Goal: Task Accomplishment & Management: Manage account settings

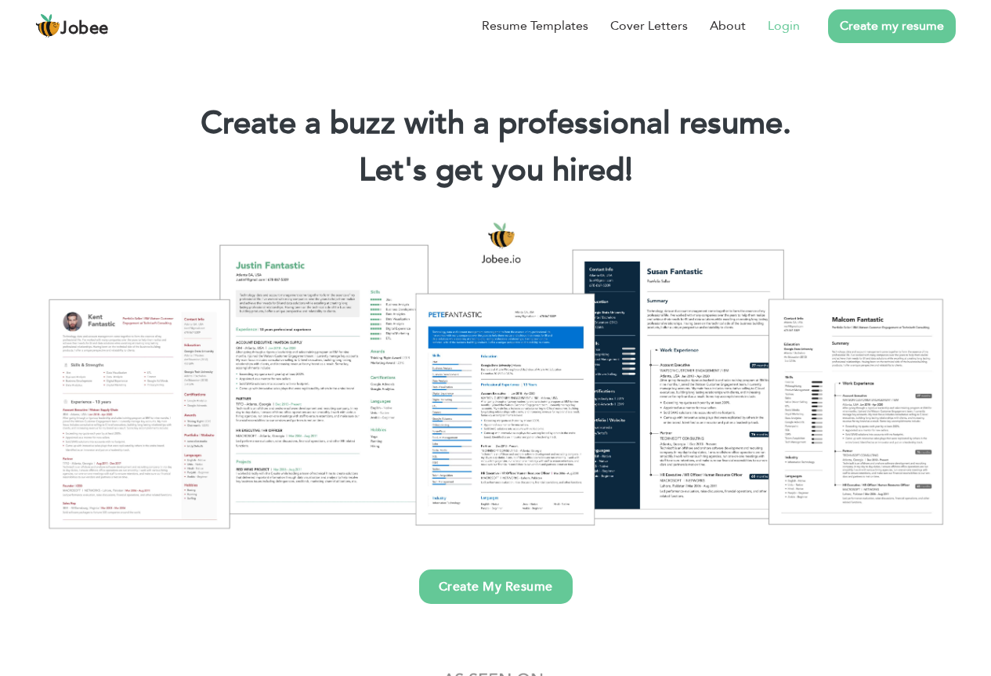
click at [798, 26] on link "Login" at bounding box center [784, 25] width 32 height 19
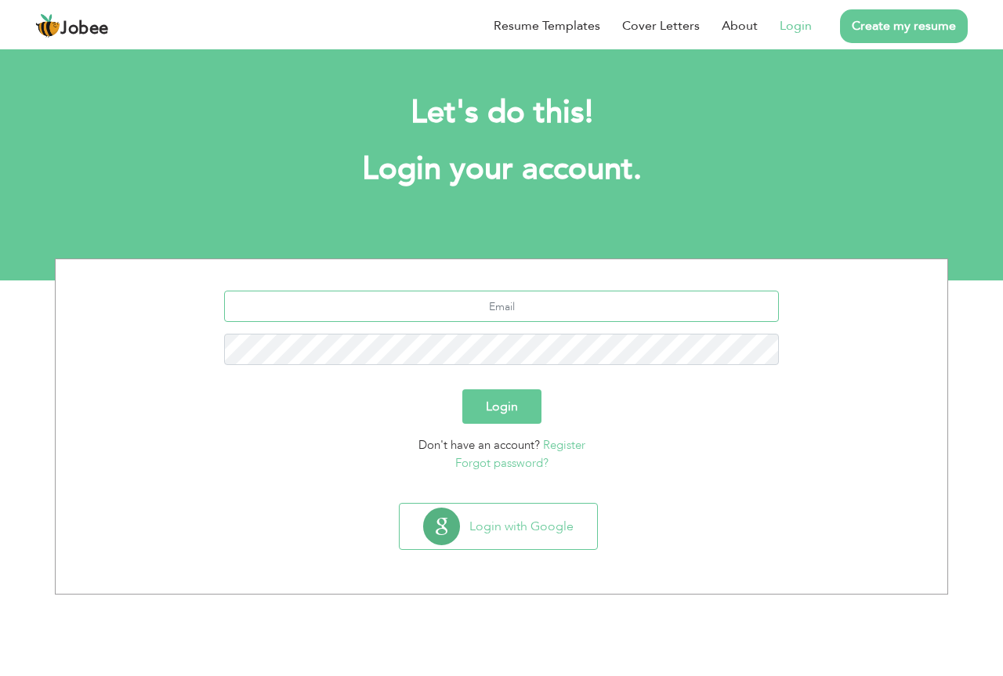
click at [532, 309] on input "text" at bounding box center [502, 306] width 556 height 31
paste input "[EMAIL_ADDRESS][DOMAIN_NAME]"
type input "[EMAIL_ADDRESS][DOMAIN_NAME]"
click at [516, 405] on button "Login" at bounding box center [501, 406] width 79 height 34
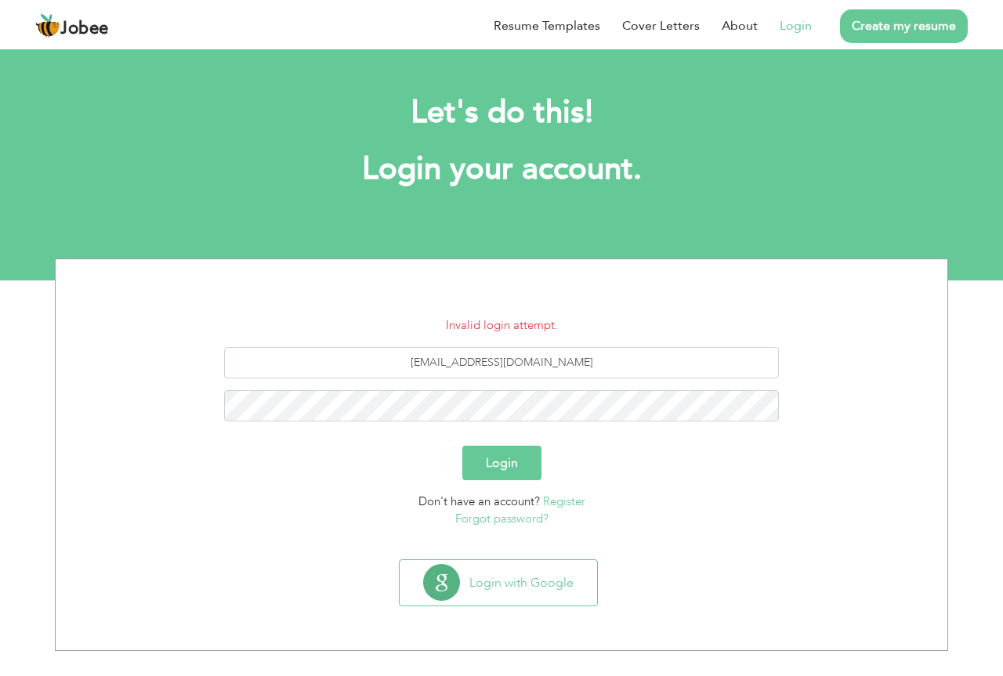
click at [505, 457] on button "Login" at bounding box center [501, 463] width 79 height 34
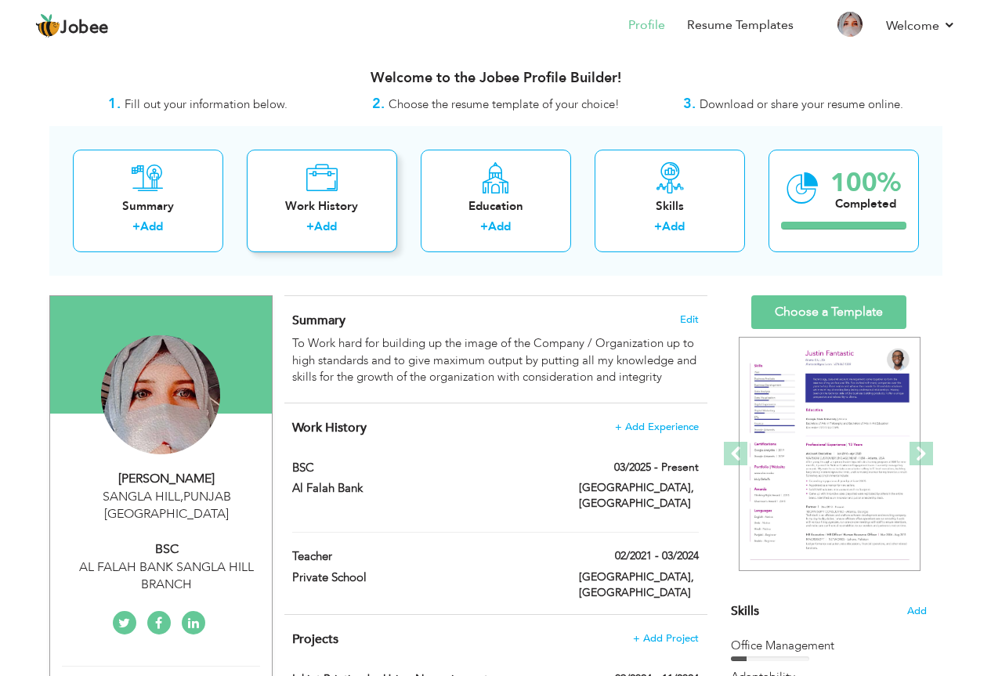
click at [319, 176] on icon at bounding box center [322, 177] width 32 height 31
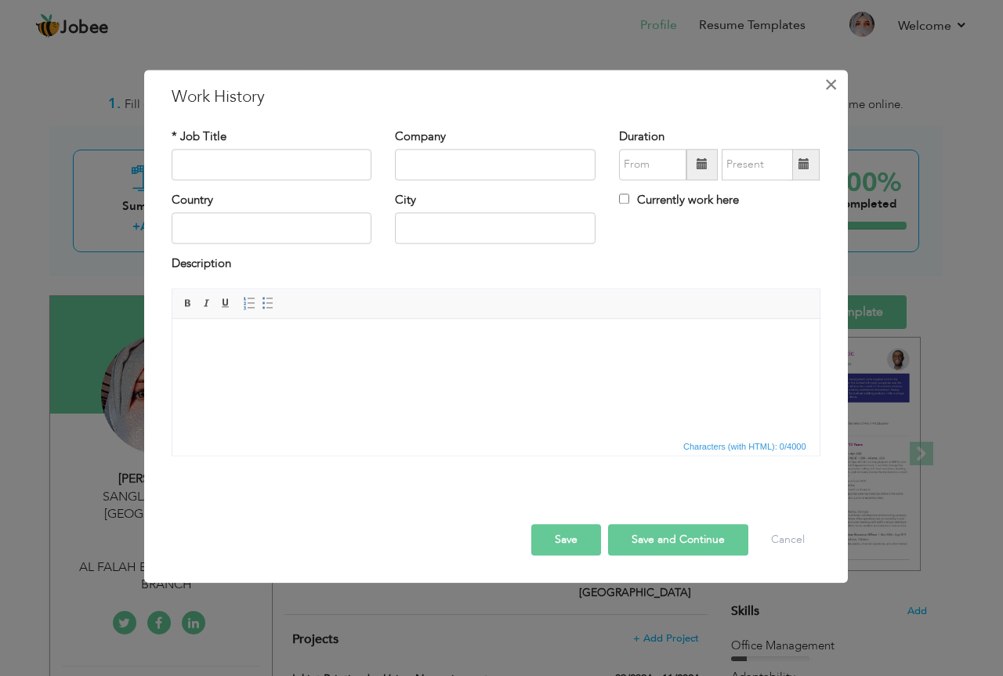
click at [831, 83] on span "×" at bounding box center [830, 85] width 13 height 28
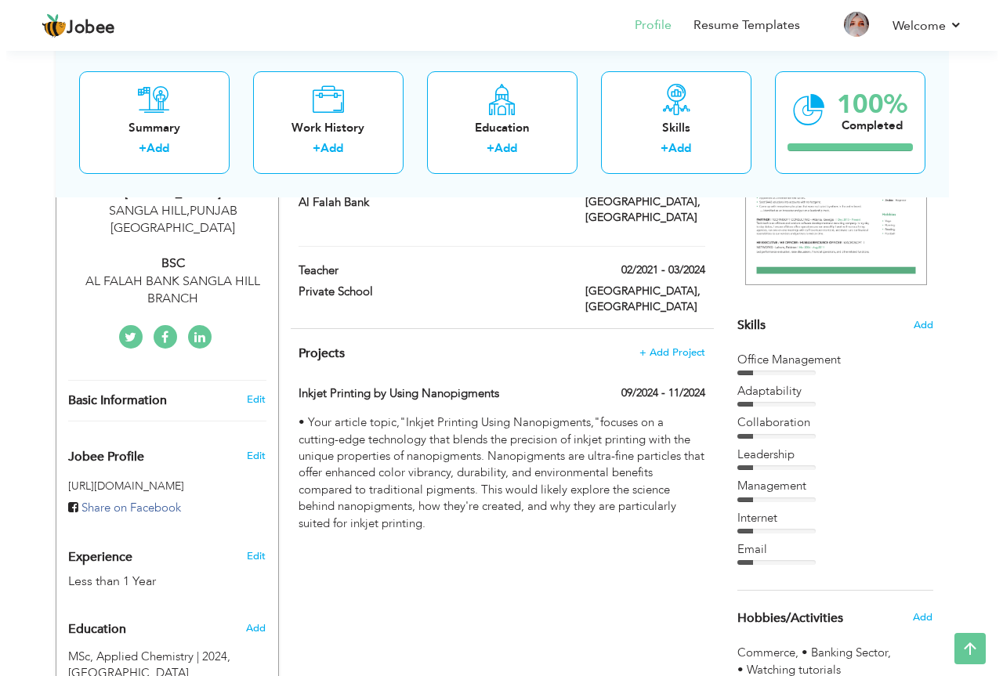
scroll to position [301, 0]
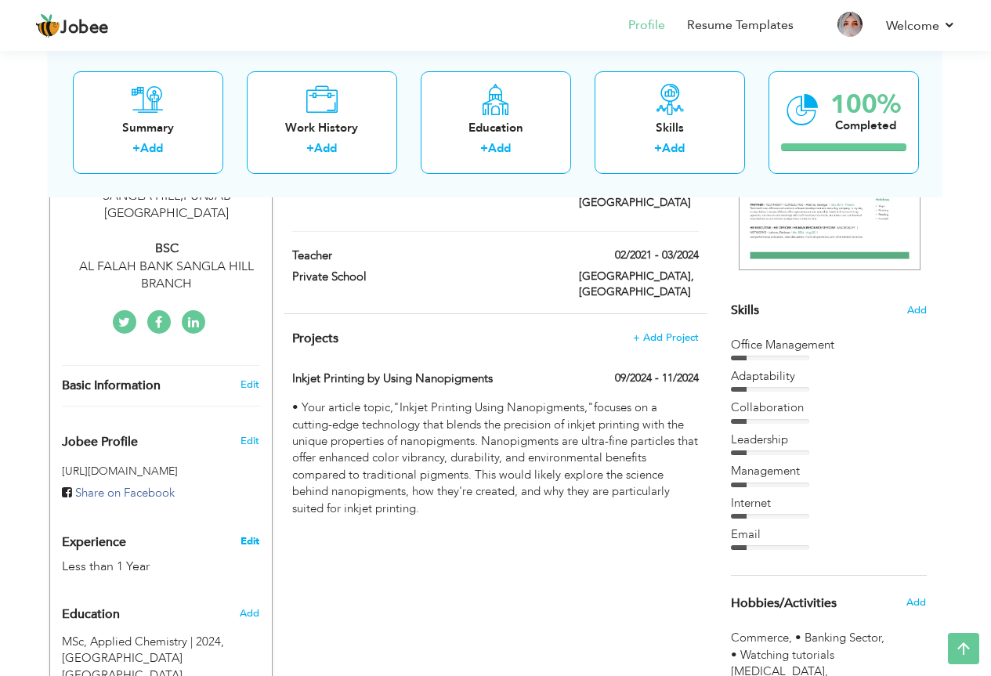
click at [252, 534] on link "Edit" at bounding box center [250, 541] width 19 height 14
type input "SAIQA"
type input "TABASSUM"
type input "03036274624"
select select "number:166"
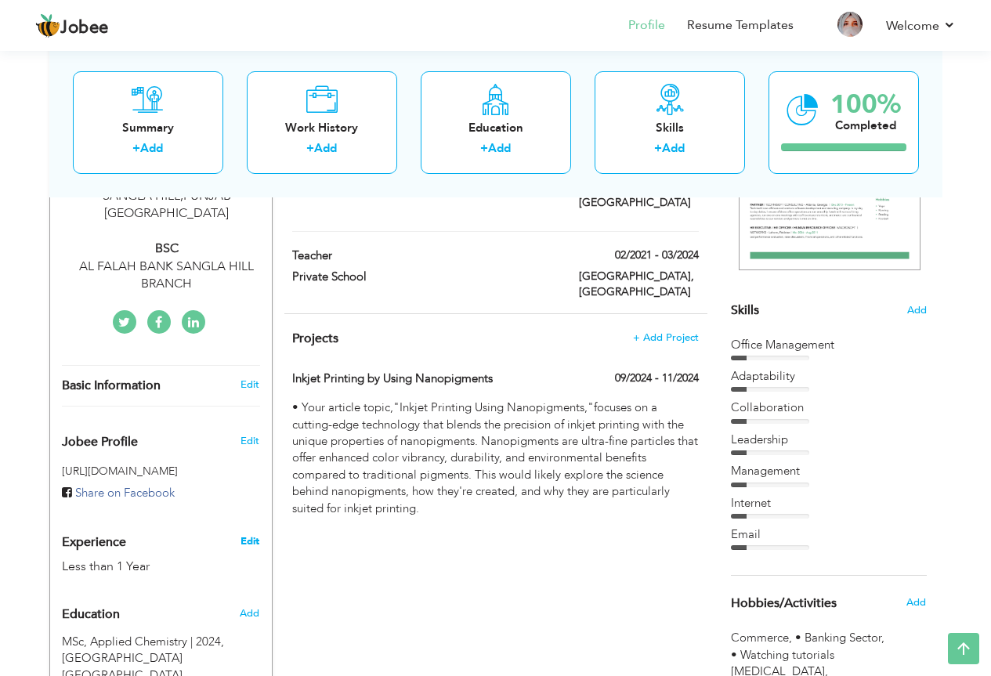
type input "[GEOGRAPHIC_DATA]"
type input "SANGLA HILL"
select select "number:2"
type input "AL FALAH BANK SANGLA HILL BRANCH"
type input "BSC"
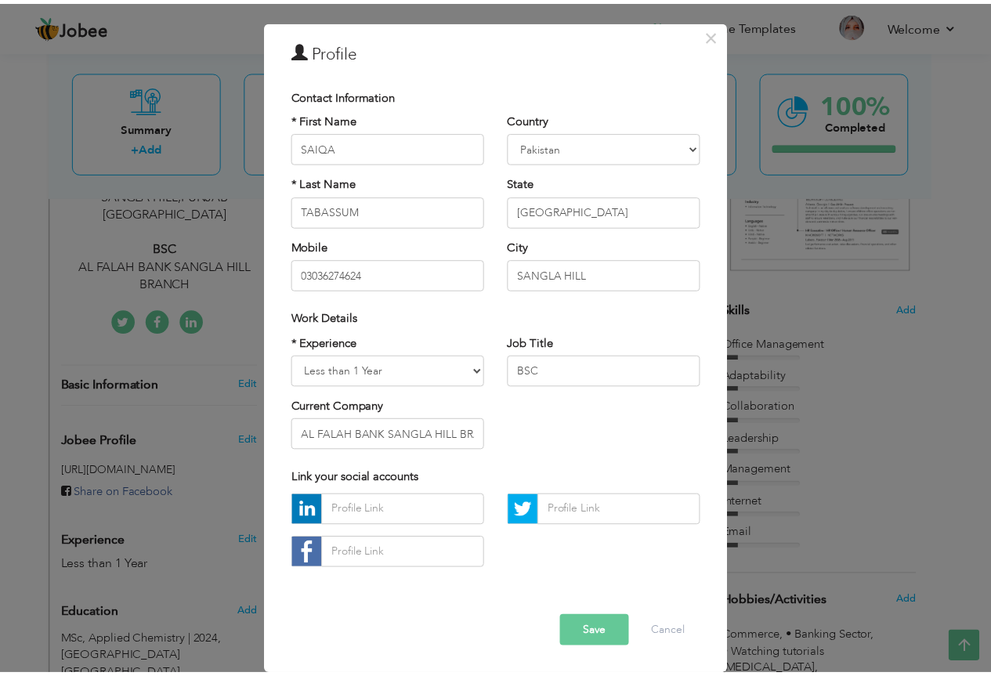
scroll to position [0, 0]
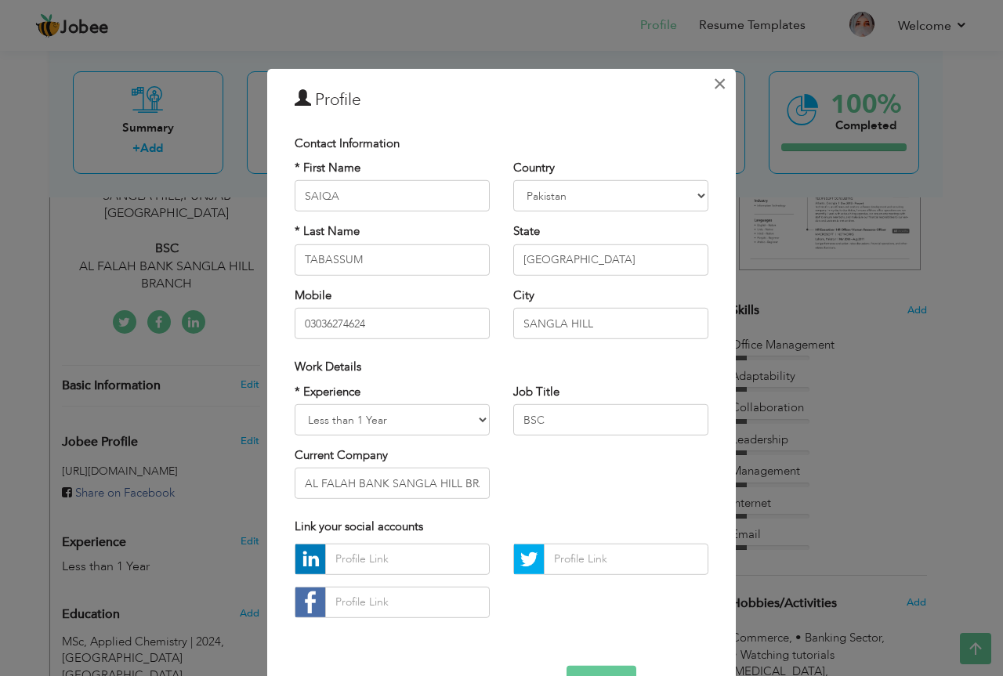
click at [713, 81] on span "×" at bounding box center [719, 83] width 13 height 28
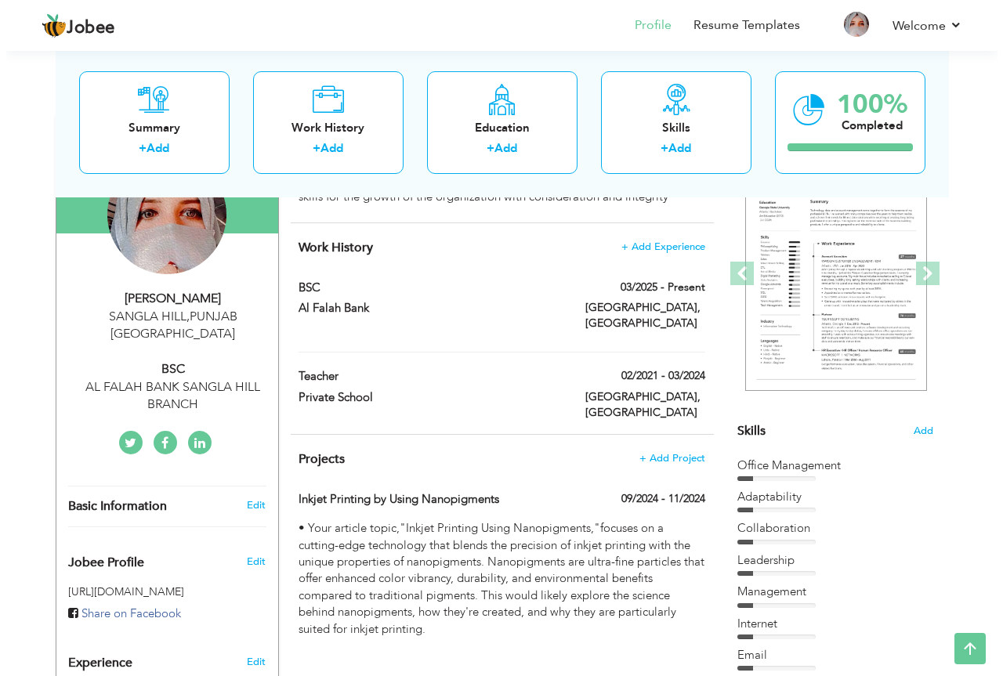
scroll to position [179, 0]
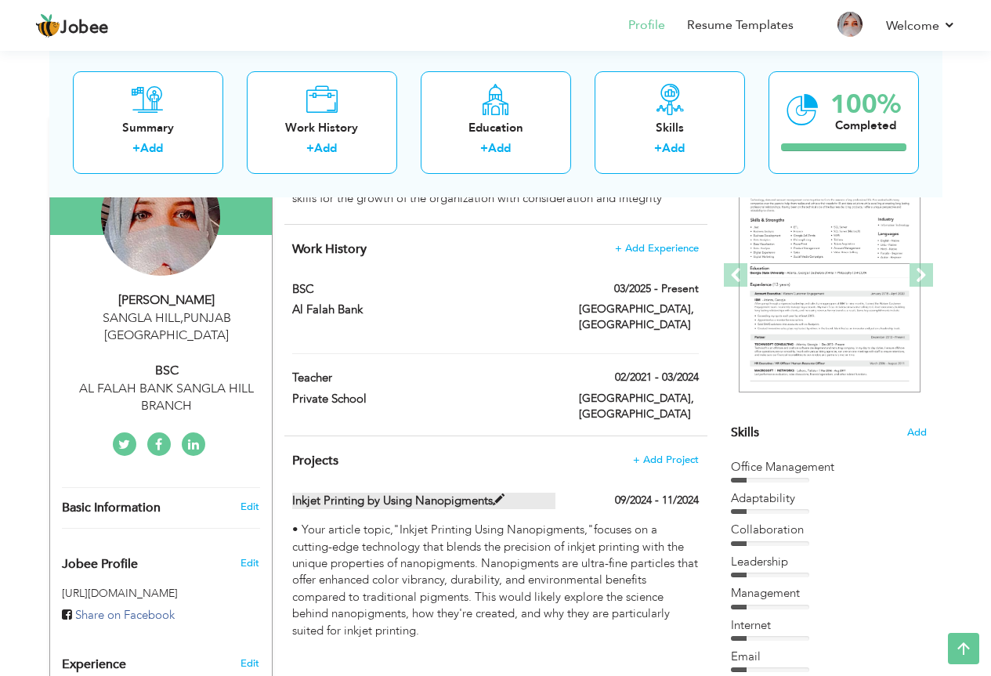
click at [503, 494] on span at bounding box center [499, 500] width 12 height 12
type input "Inkjet Printing by Using Nanopigments"
type input "09/2024"
type input "11/2024"
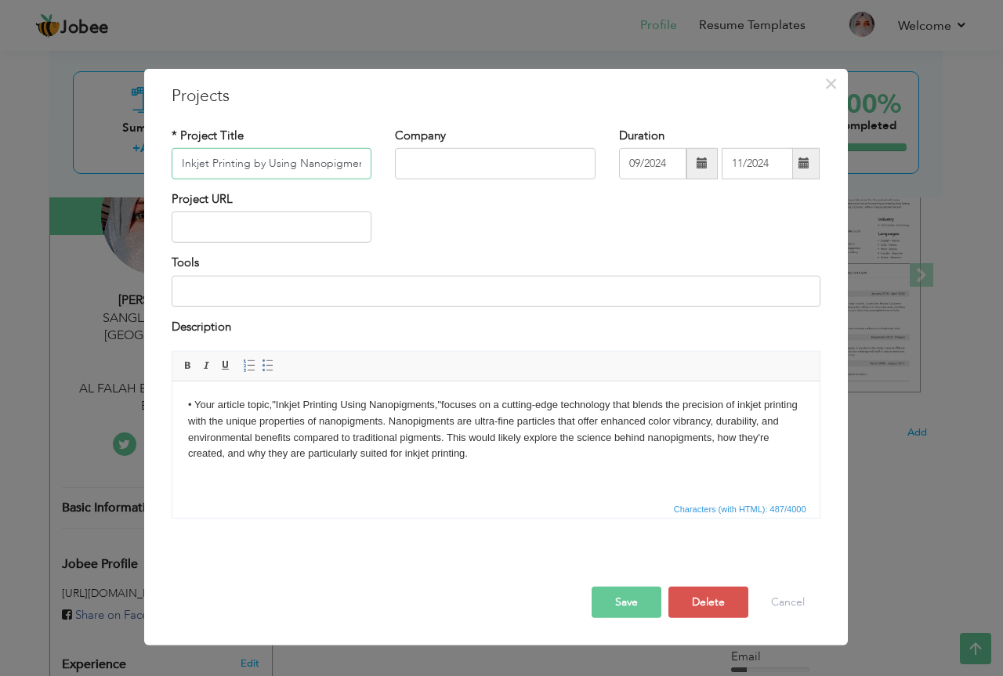
scroll to position [0, 8]
drag, startPoint x: 361, startPoint y: 165, endPoint x: 283, endPoint y: 165, distance: 78.4
click at [283, 165] on input "Inkjet Printing by Using Nanopigments" at bounding box center [272, 163] width 201 height 31
click at [689, 596] on button "Delete" at bounding box center [708, 602] width 80 height 31
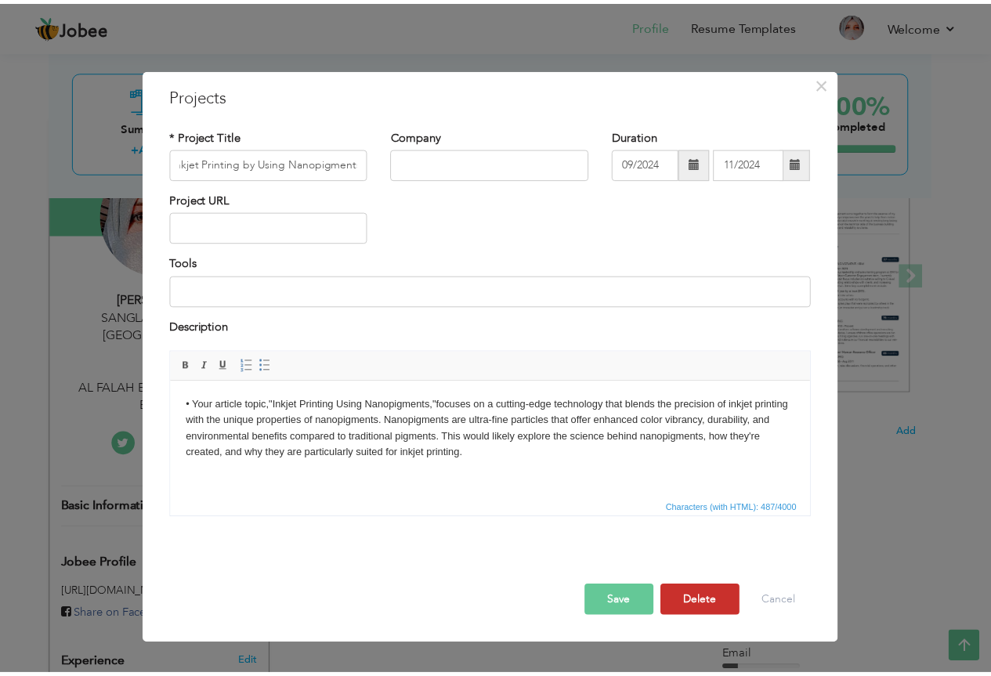
scroll to position [0, 0]
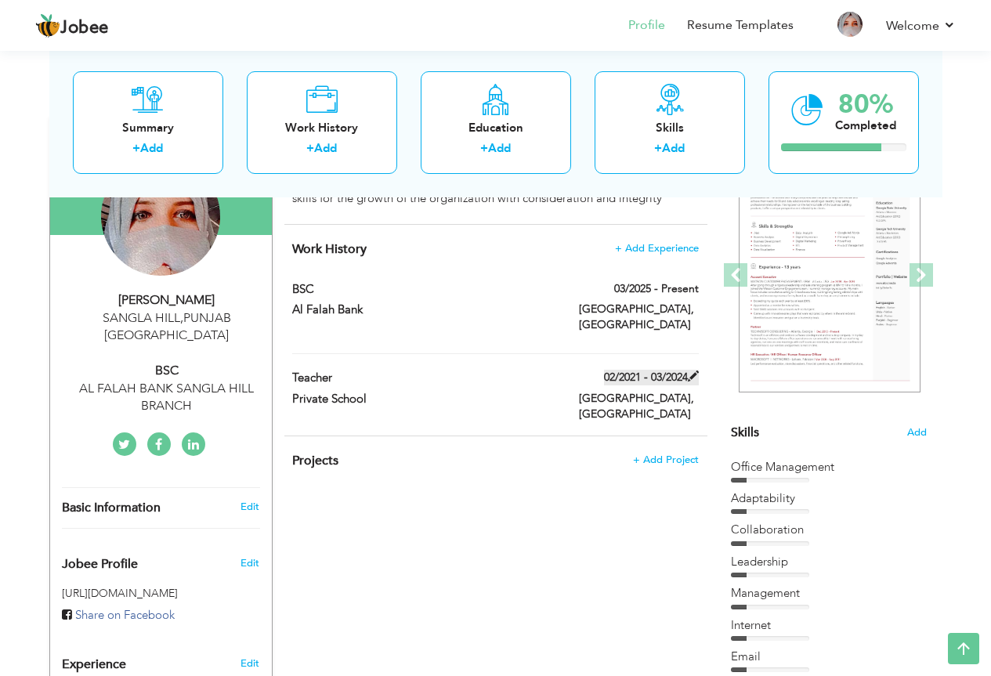
click at [691, 371] on span at bounding box center [693, 376] width 11 height 11
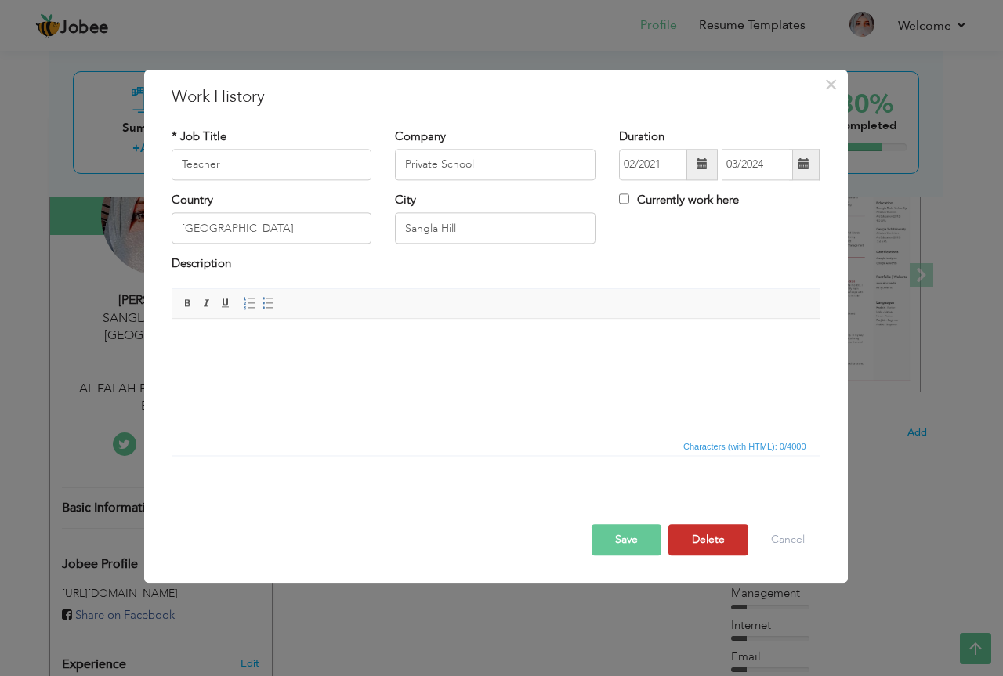
click at [703, 539] on button "Delete" at bounding box center [708, 539] width 80 height 31
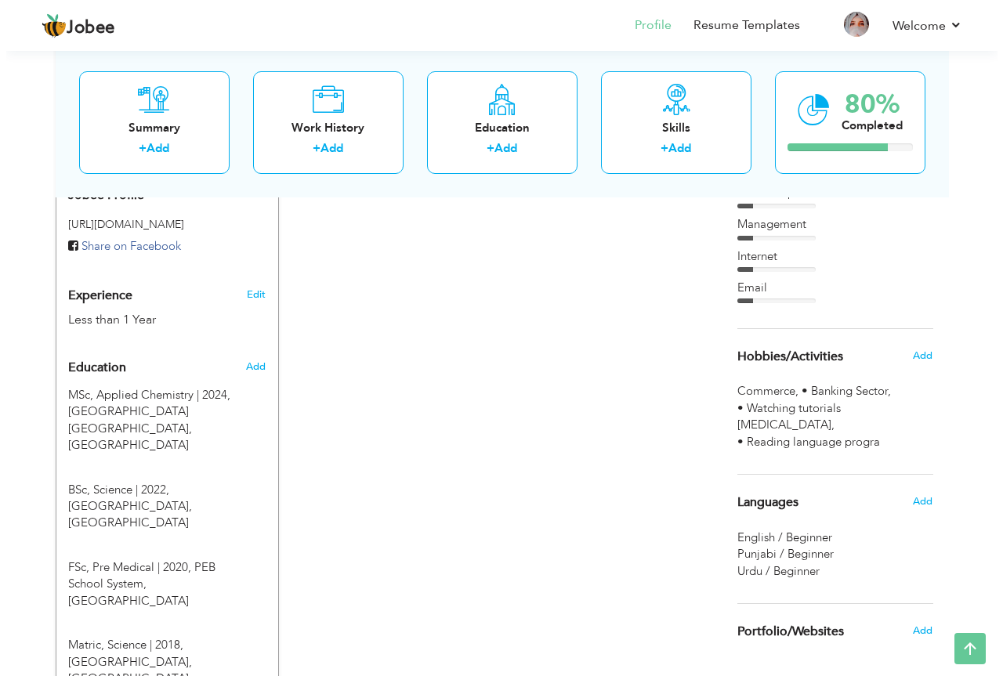
scroll to position [541, 0]
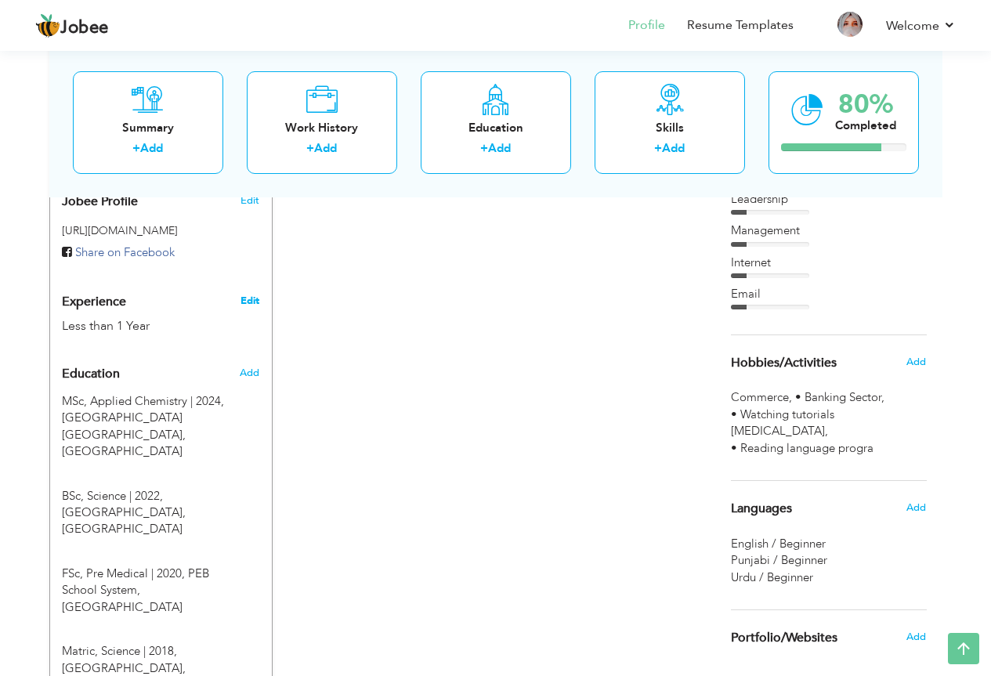
click at [251, 294] on link "Edit" at bounding box center [250, 301] width 19 height 14
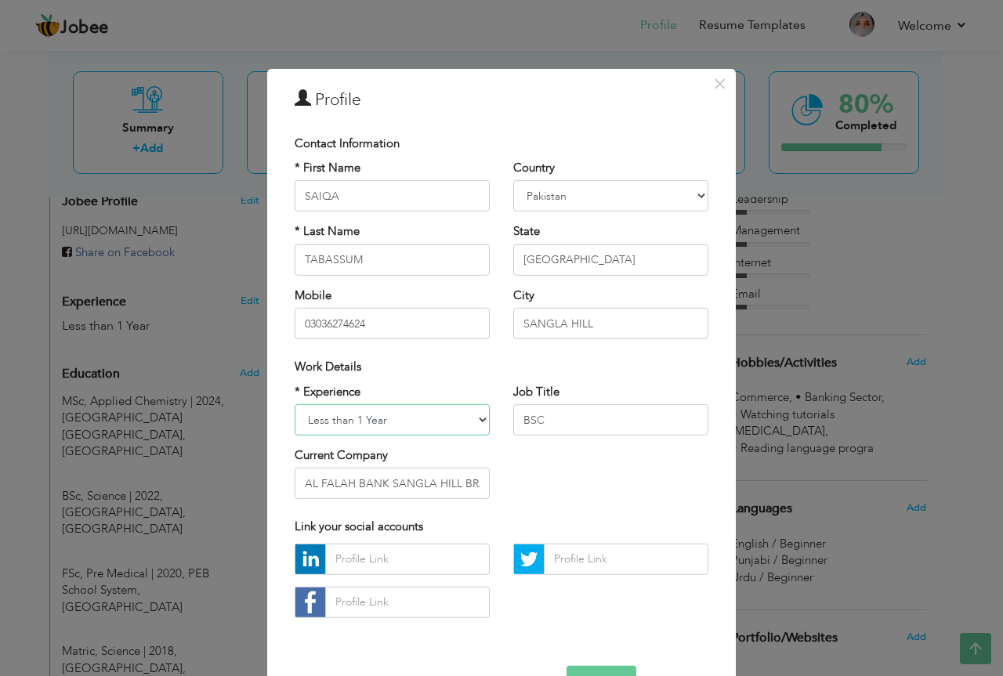
click at [380, 421] on select "Entry Level Less than 1 Year 1 Year 2 Years 3 Years 4 Years 5 Years 6 Years 7 Y…" at bounding box center [392, 419] width 195 height 31
click at [380, 422] on select "Entry Level Less than 1 Year 1 Year 2 Years 3 Years 4 Years 5 Years 6 Years 7 Y…" at bounding box center [392, 419] width 195 height 31
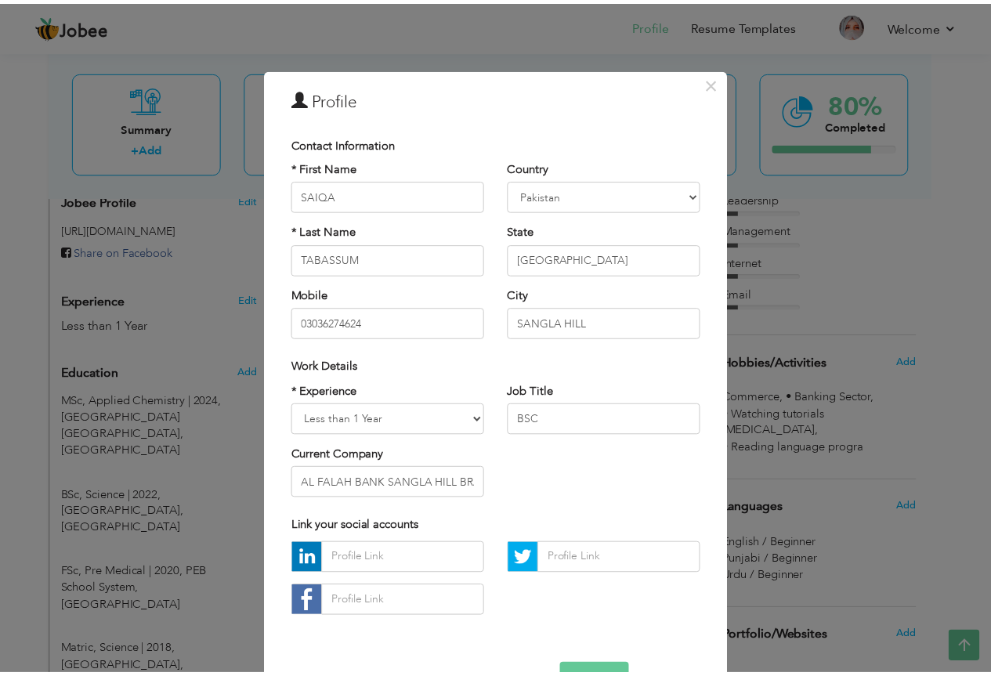
scroll to position [49, 0]
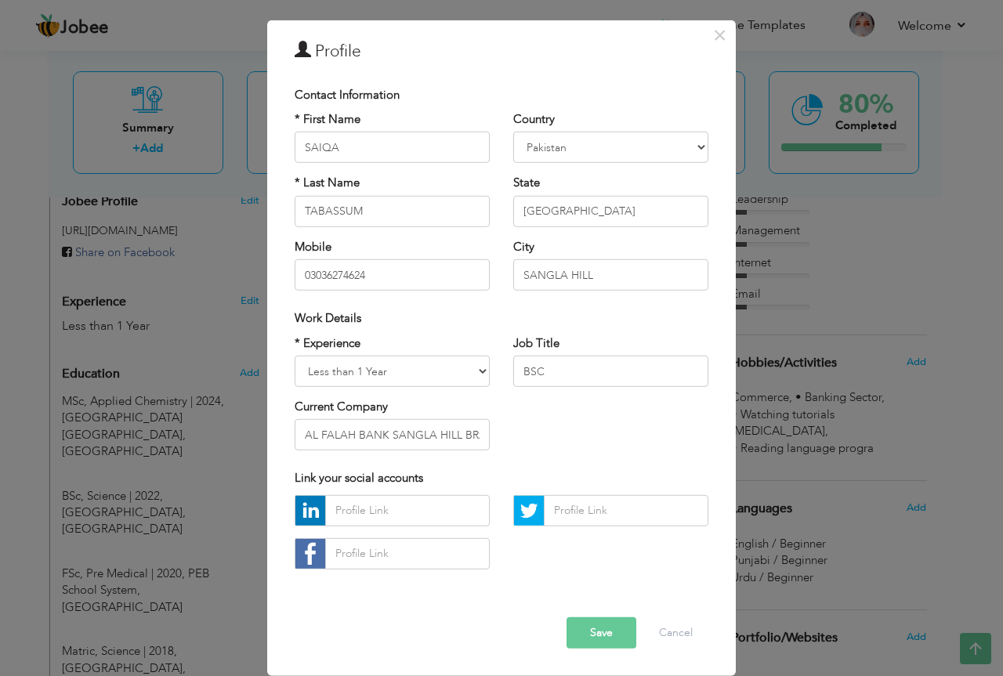
click at [596, 641] on button "Save" at bounding box center [602, 633] width 70 height 31
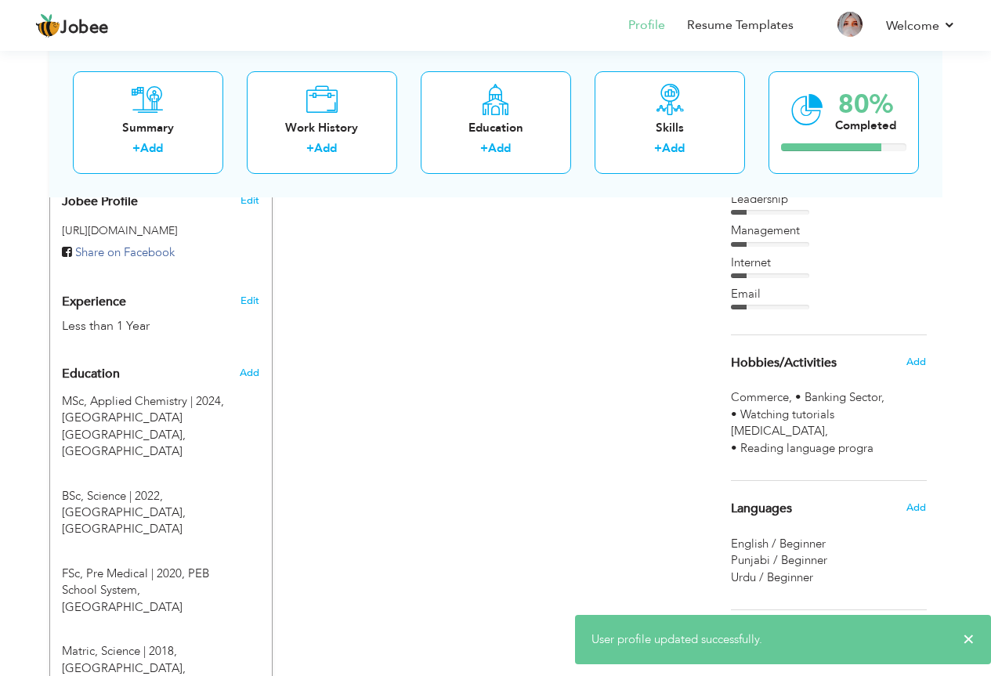
click at [567, 549] on div "CV Import Profile Strength 0% Select an Item from right menu Work History * Job…" at bounding box center [496, 289] width 447 height 1070
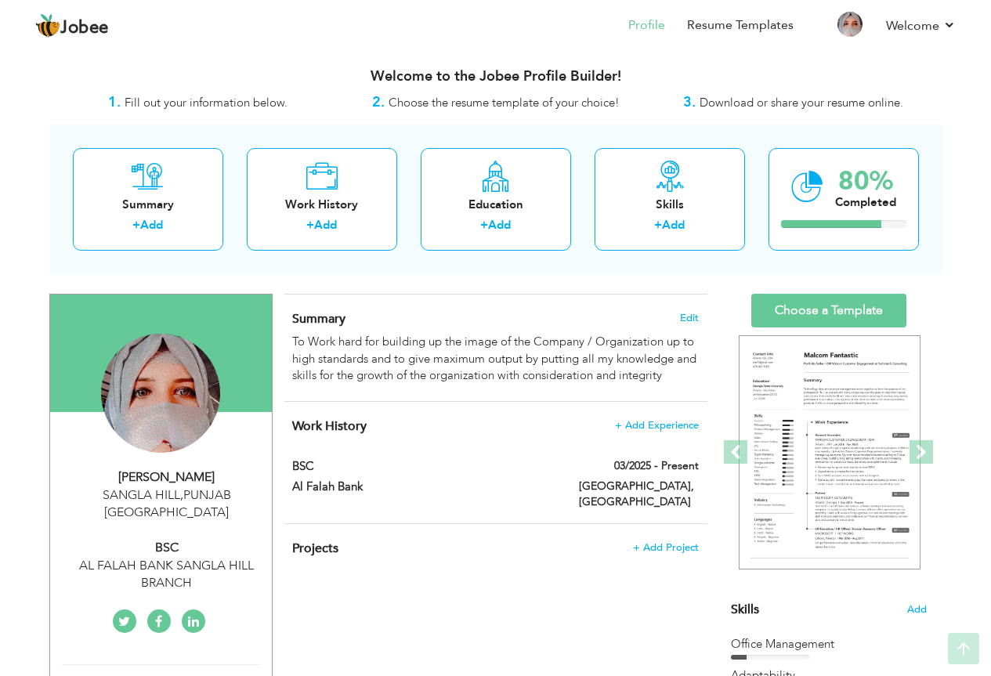
scroll to position [0, 0]
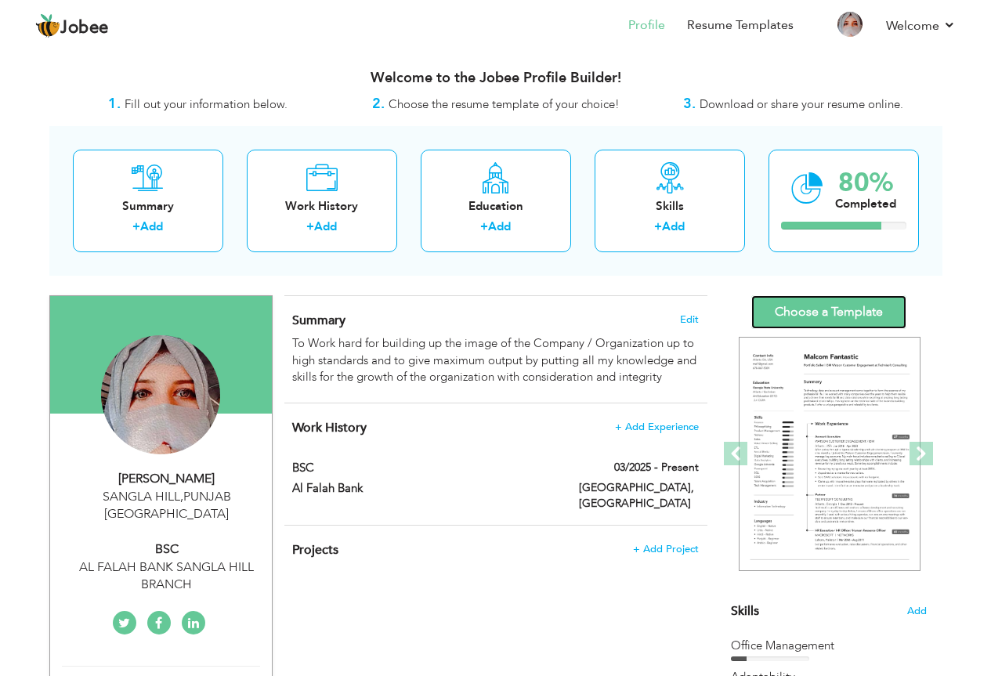
click at [808, 313] on link "Choose a Template" at bounding box center [829, 312] width 155 height 34
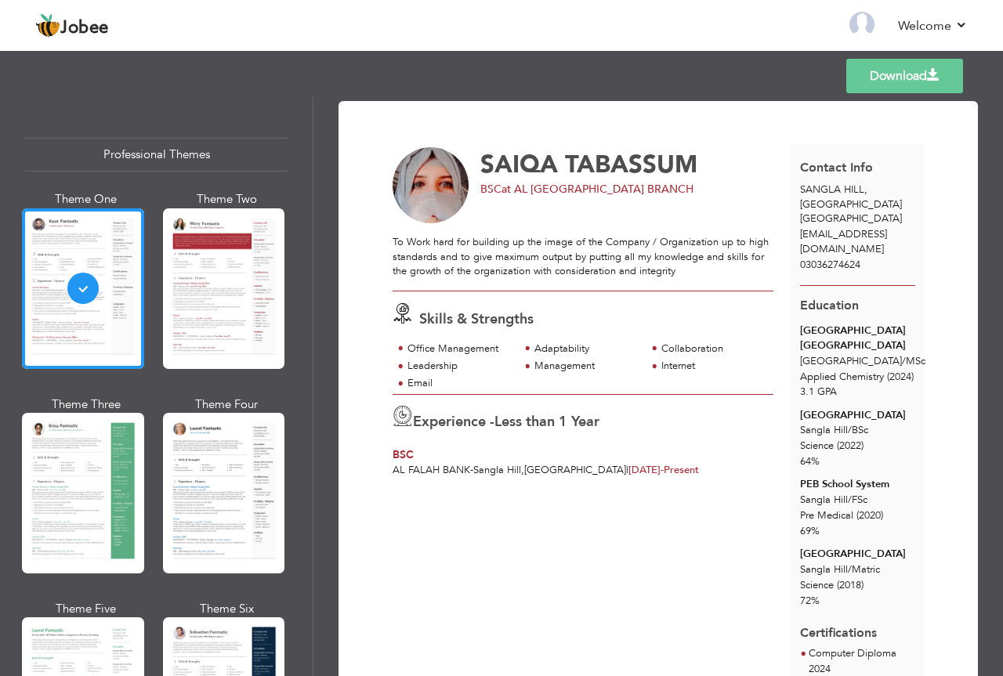
click at [206, 274] on div at bounding box center [224, 288] width 122 height 161
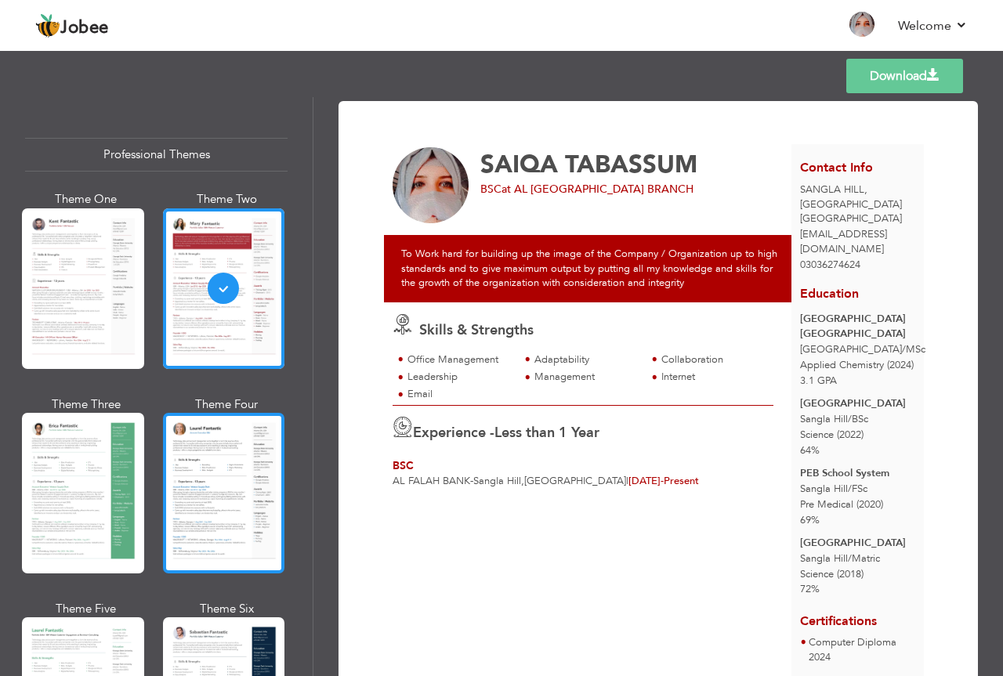
click at [236, 490] on div at bounding box center [224, 493] width 122 height 161
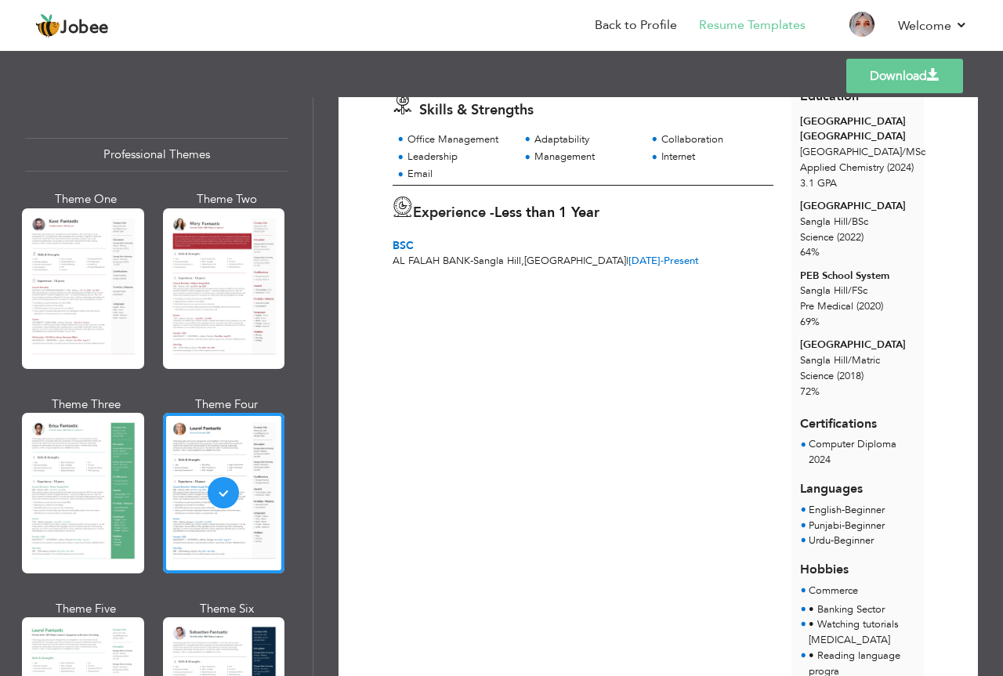
scroll to position [289, 0]
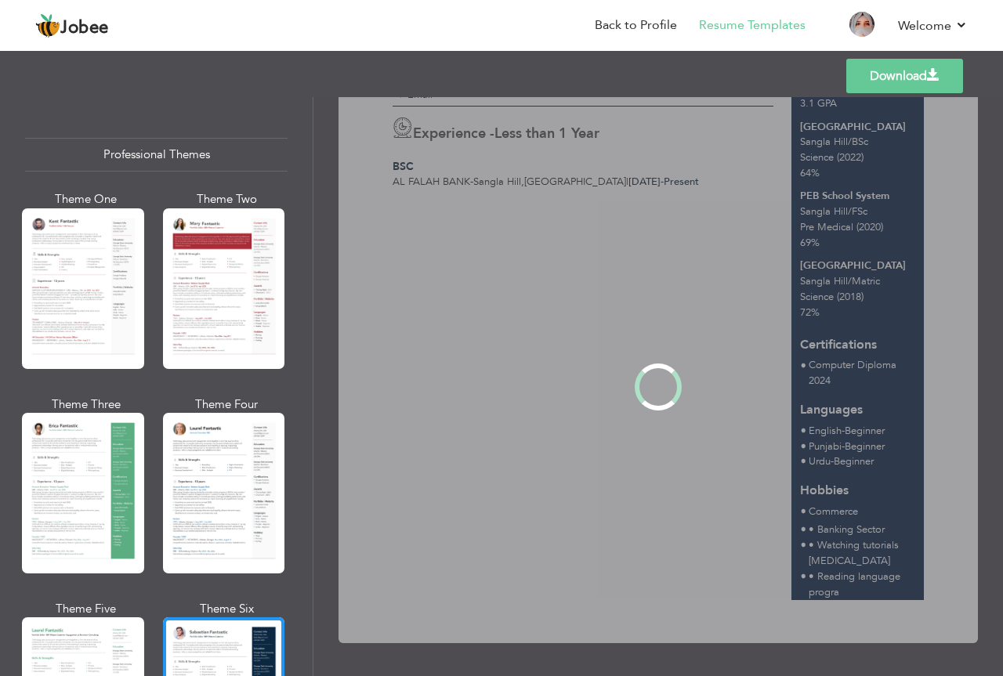
scroll to position [1, 0]
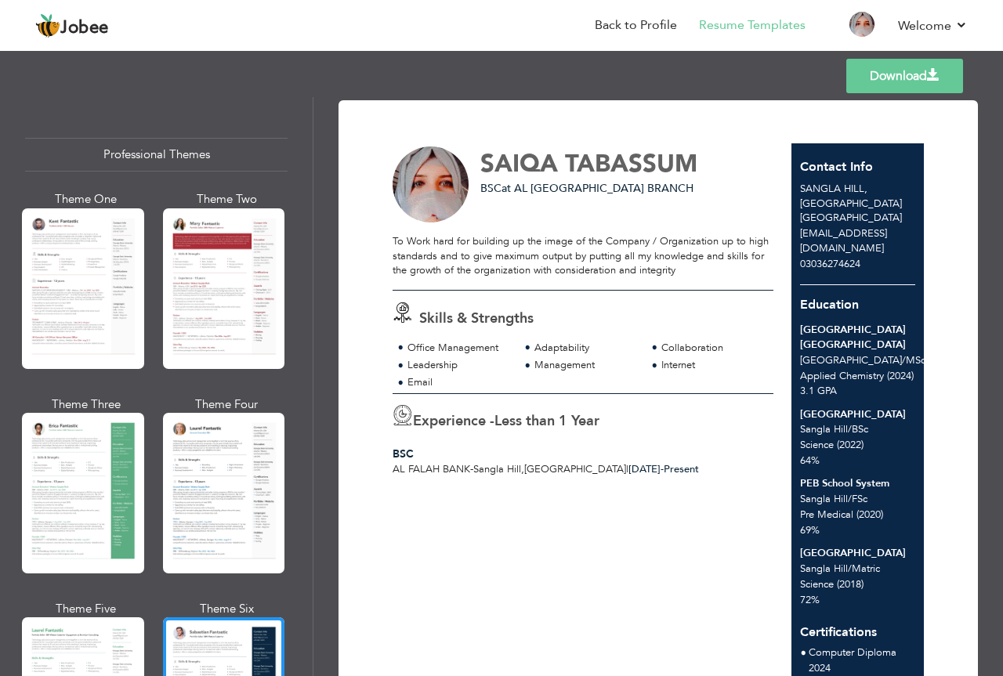
click at [870, 75] on link "Download" at bounding box center [904, 76] width 117 height 34
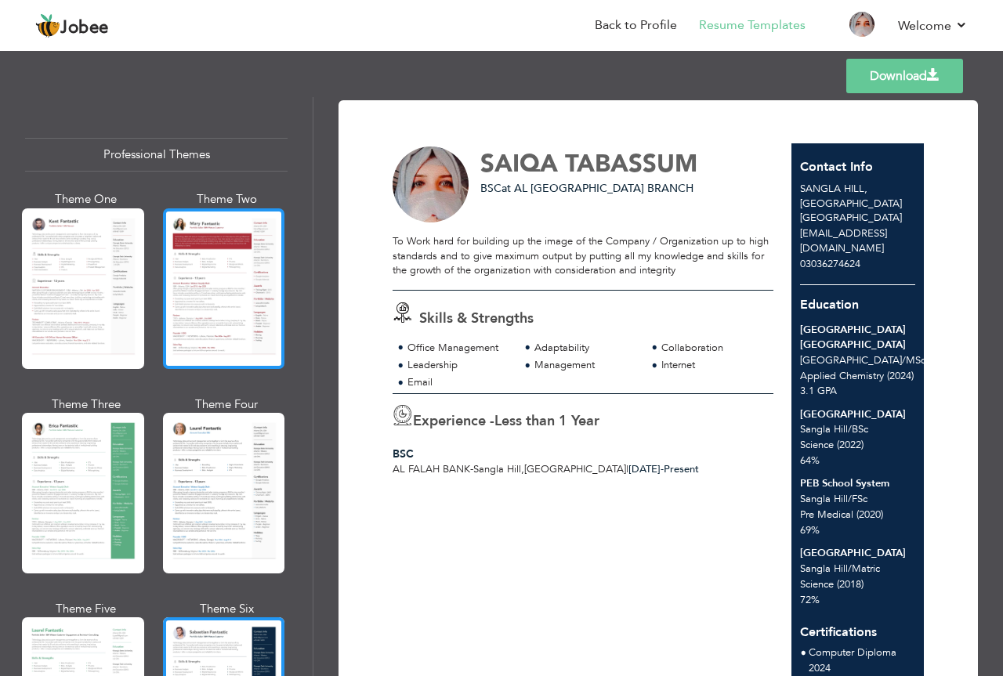
click at [245, 303] on div at bounding box center [224, 288] width 122 height 161
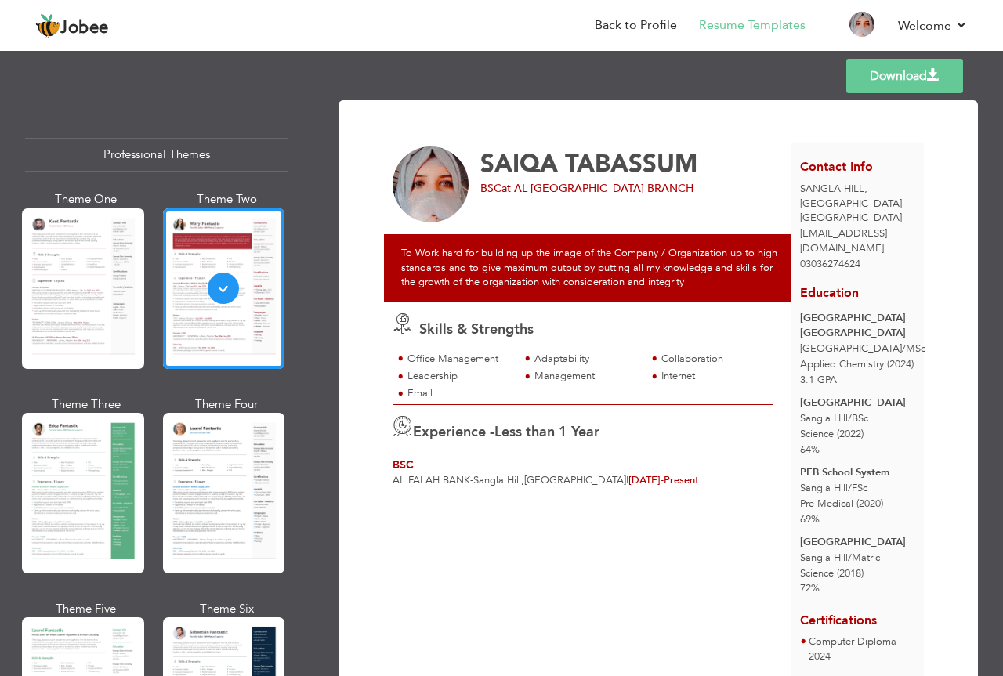
click at [874, 78] on link "Download" at bounding box center [904, 76] width 117 height 34
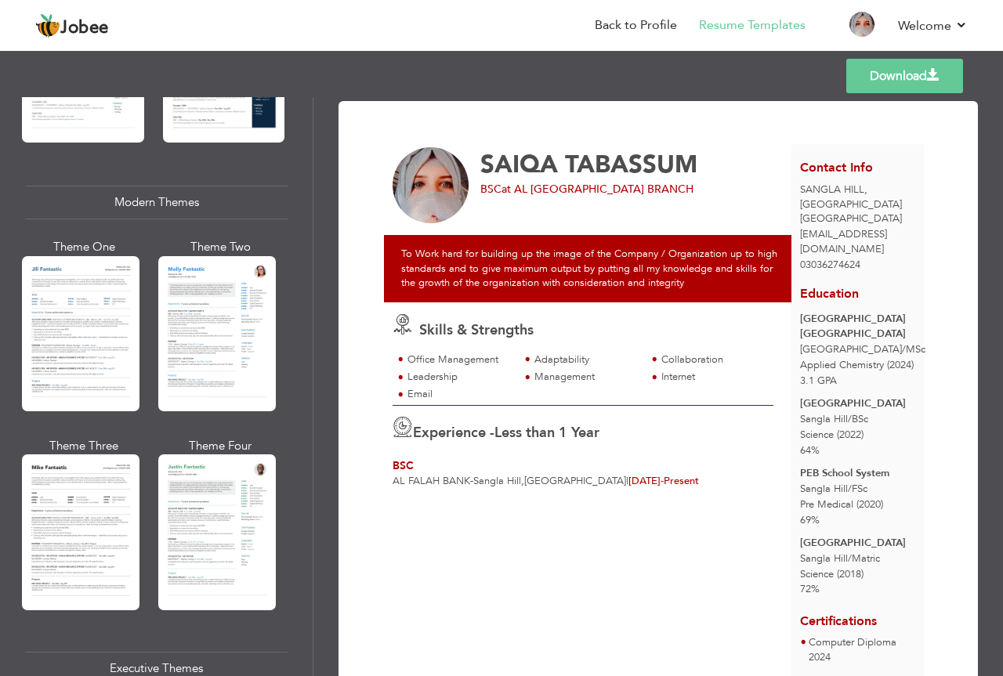
scroll to position [653, 0]
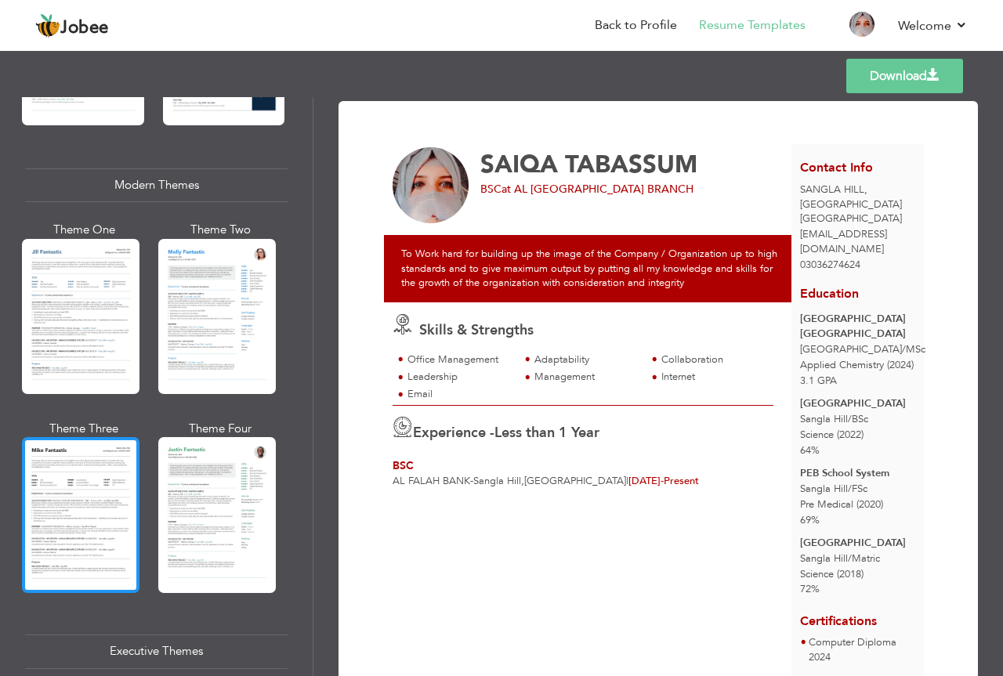
click at [92, 465] on div at bounding box center [81, 514] width 118 height 155
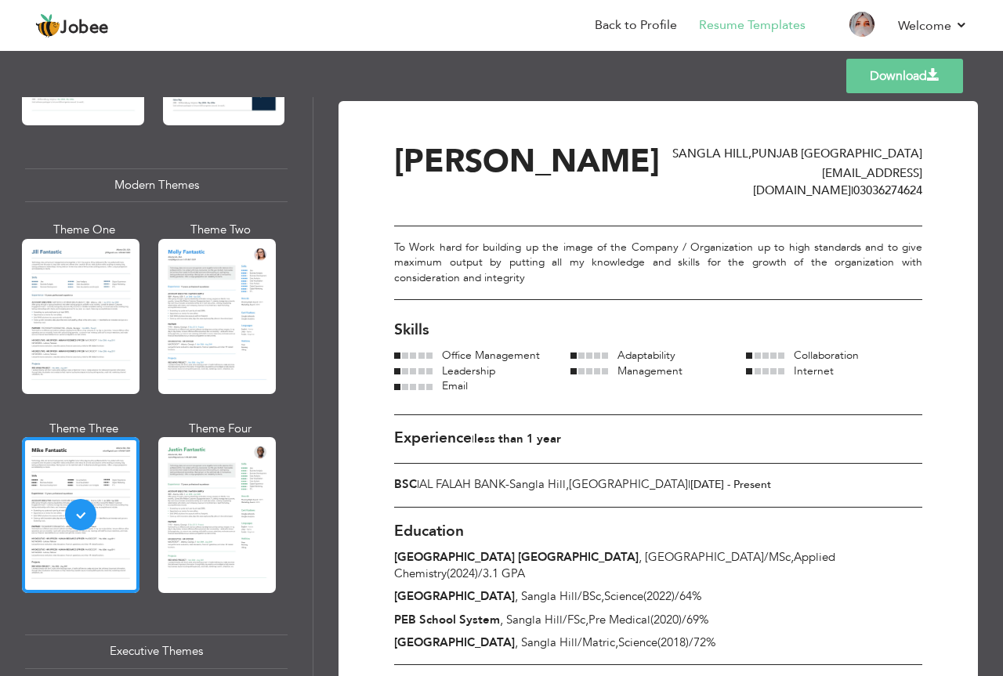
click at [889, 82] on link "Download" at bounding box center [904, 76] width 117 height 34
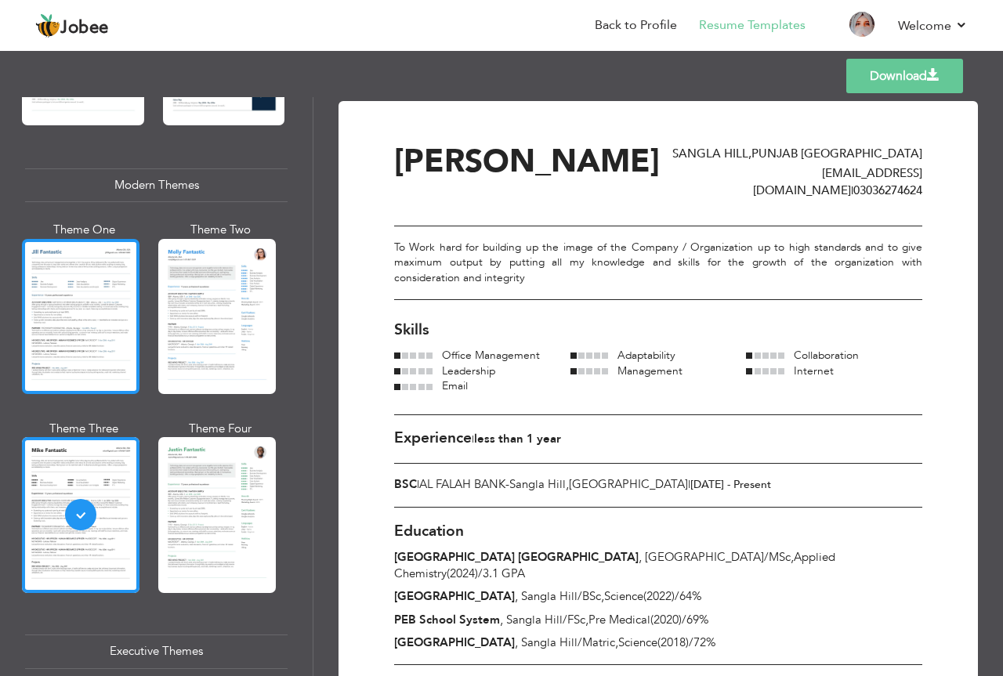
click at [96, 343] on div at bounding box center [81, 316] width 118 height 155
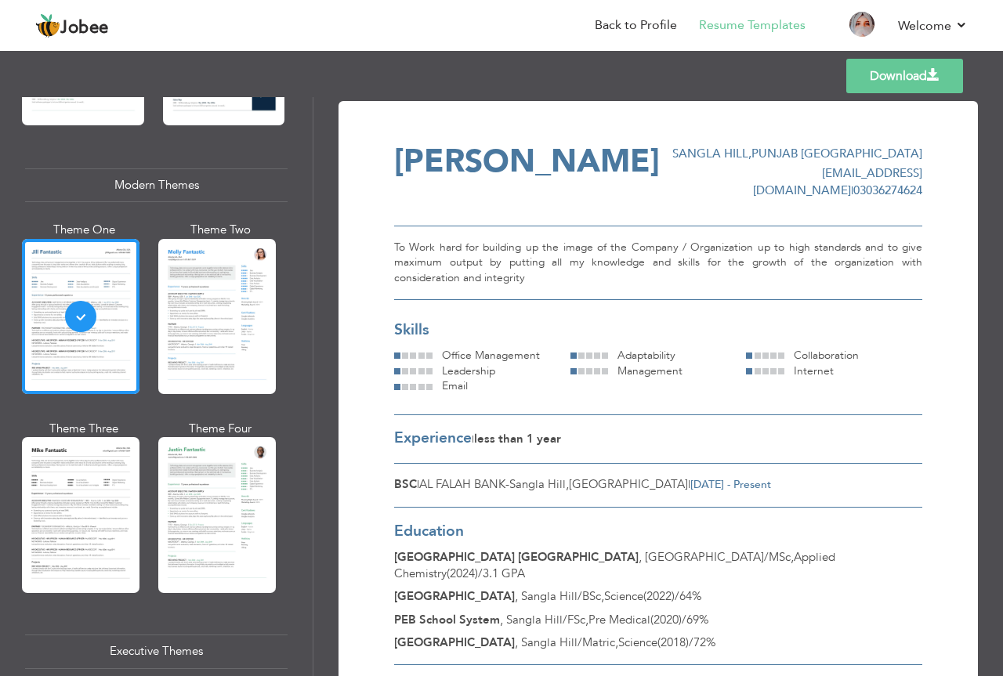
click at [938, 71] on span at bounding box center [933, 75] width 13 height 13
